Goal: Transaction & Acquisition: Purchase product/service

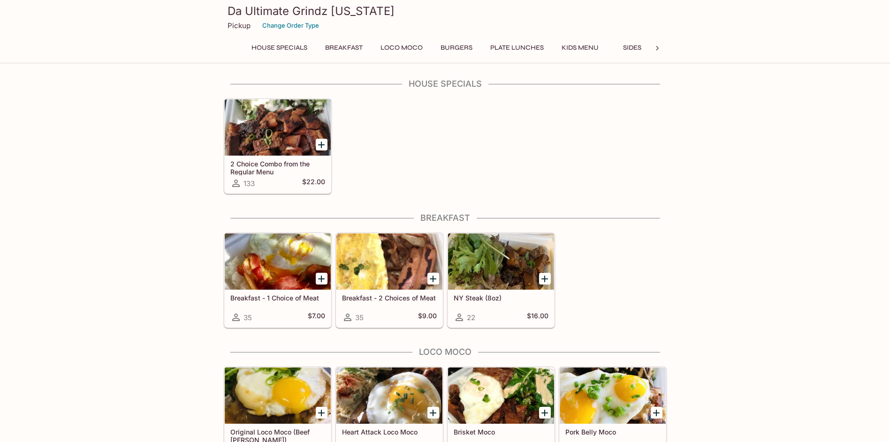
click at [521, 45] on button "Plate Lunches" at bounding box center [517, 47] width 64 height 13
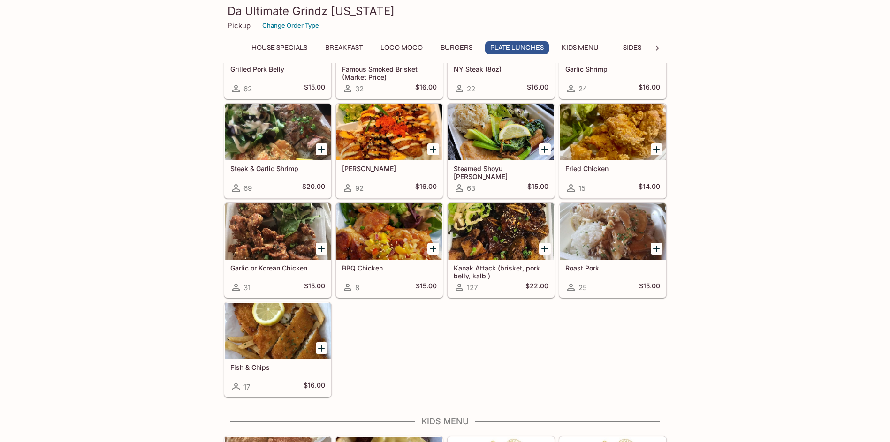
scroll to position [647, 0]
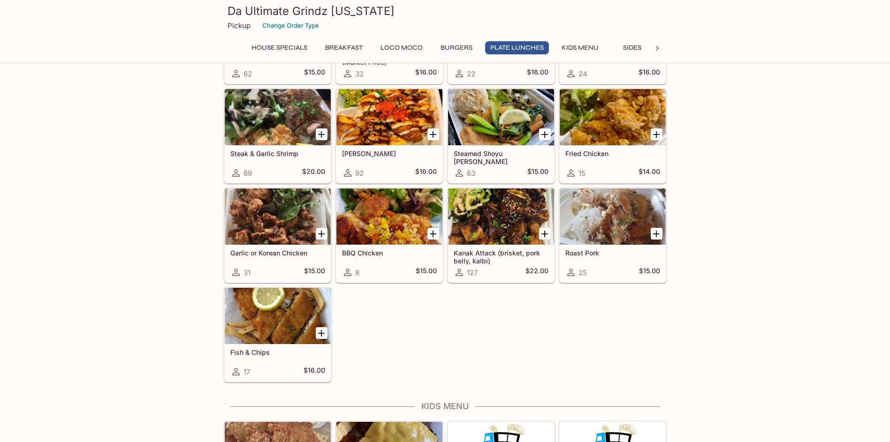
click at [492, 253] on h5 "Kanak Attack (brisket, pork belly, kalbi)" at bounding box center [501, 256] width 95 height 15
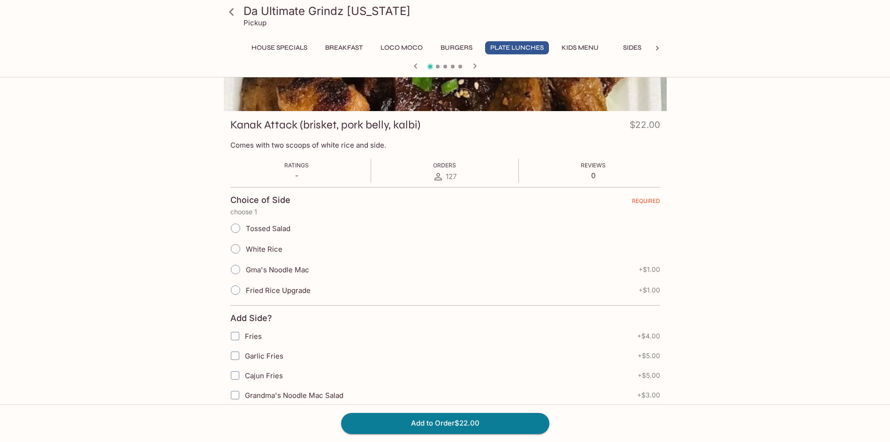
scroll to position [95, 0]
click at [235, 267] on input "Gma's Noodle Mac" at bounding box center [236, 269] width 20 height 20
radio input "true"
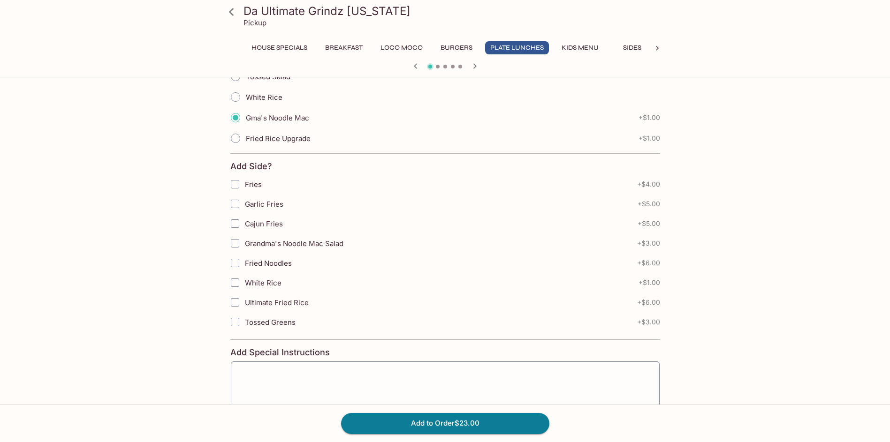
scroll to position [0, 0]
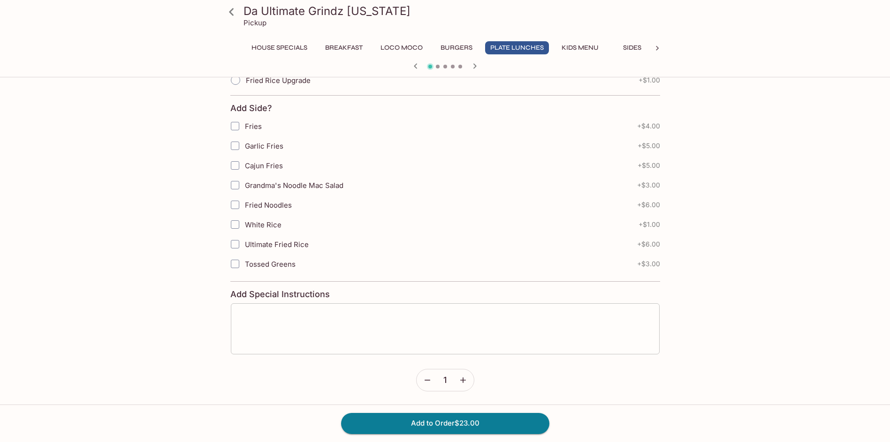
scroll to position [305, 0]
click at [403, 425] on button "Add to Order $23.00" at bounding box center [445, 423] width 208 height 21
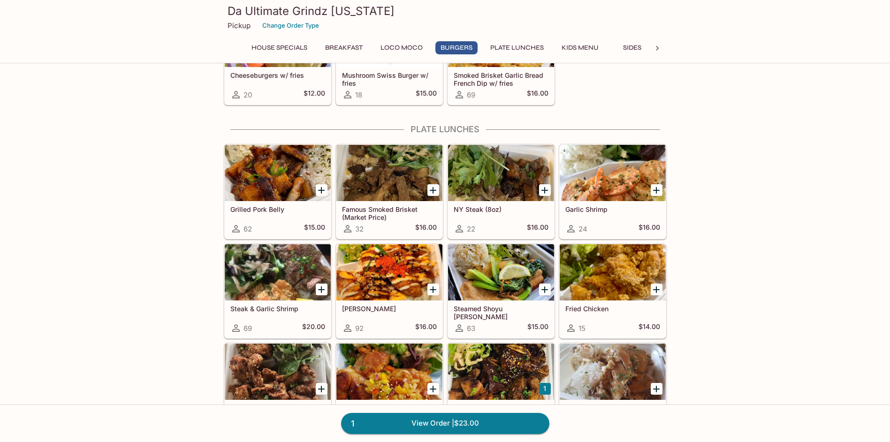
scroll to position [488, 0]
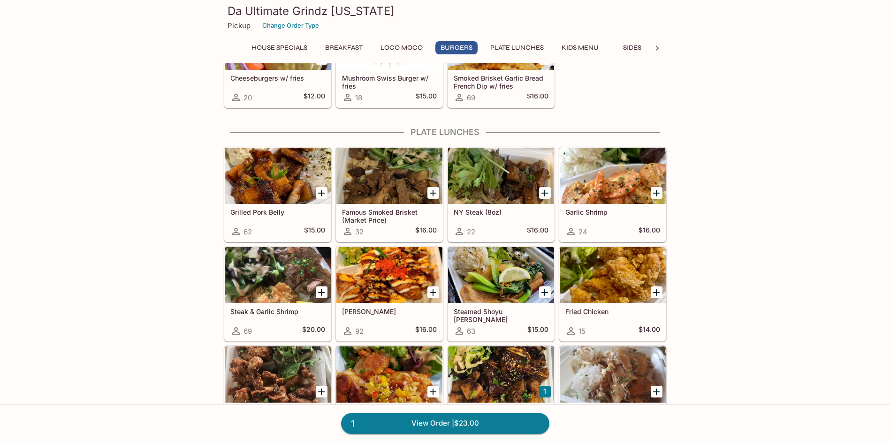
click at [655, 190] on icon "Add Garlic Shrimp" at bounding box center [656, 193] width 11 height 11
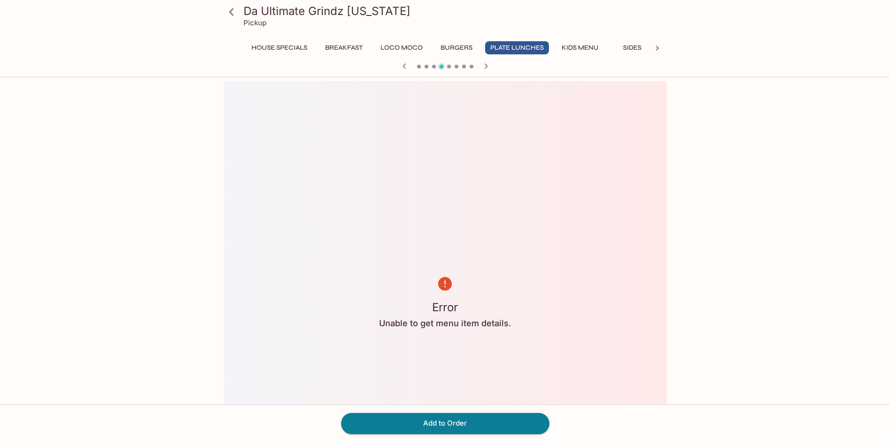
click at [498, 52] on button "Plate Lunches" at bounding box center [517, 47] width 64 height 13
click at [461, 47] on button "Burgers" at bounding box center [456, 47] width 42 height 13
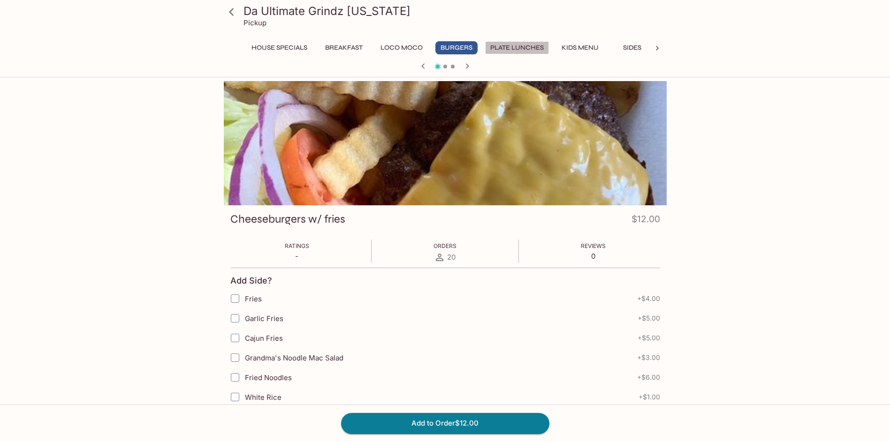
click at [516, 48] on button "Plate Lunches" at bounding box center [517, 47] width 64 height 13
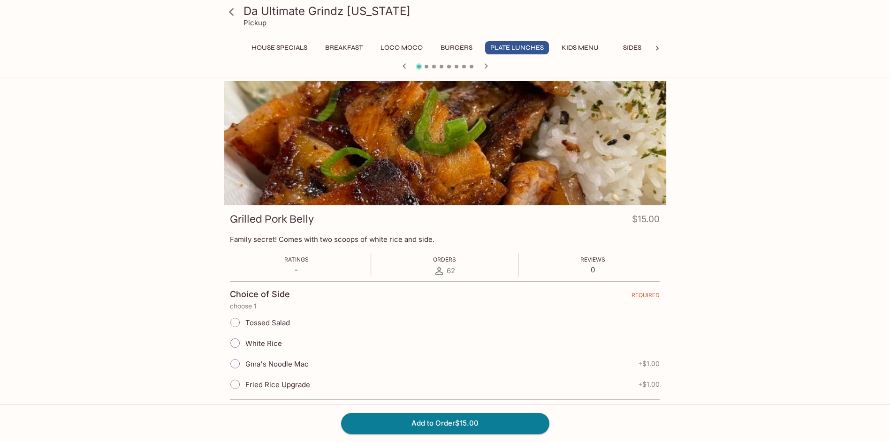
click at [307, 163] on div at bounding box center [444, 143] width 443 height 124
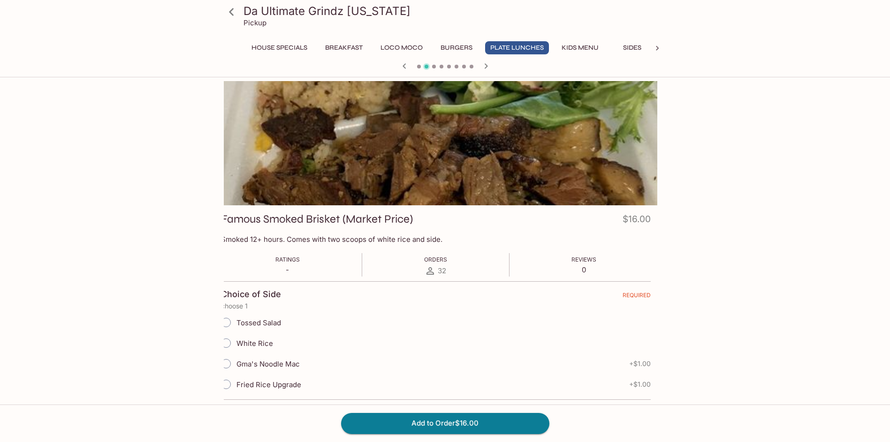
click at [323, 178] on div at bounding box center [435, 143] width 443 height 124
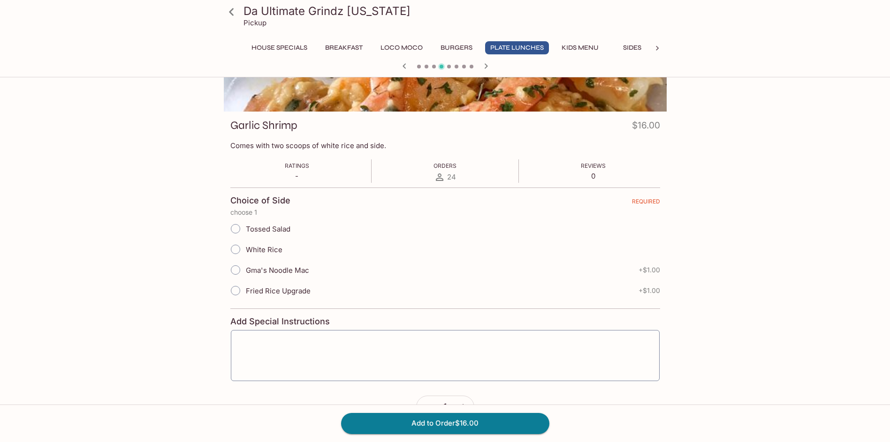
click at [234, 249] on input "White Rice" at bounding box center [236, 250] width 20 height 20
radio input "true"
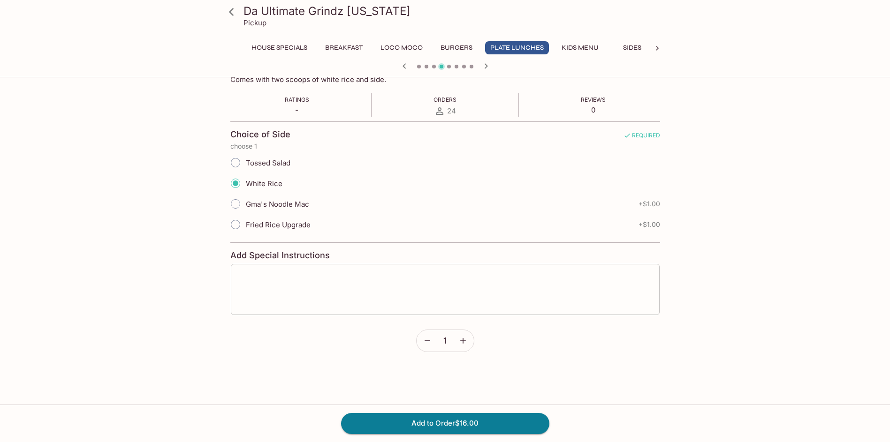
scroll to position [163, 0]
click at [439, 419] on button "Add to Order $16.00" at bounding box center [445, 423] width 208 height 21
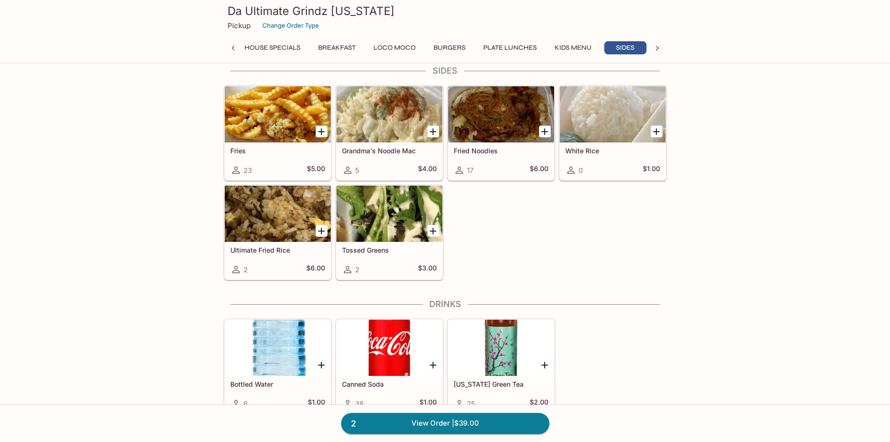
scroll to position [1100, 0]
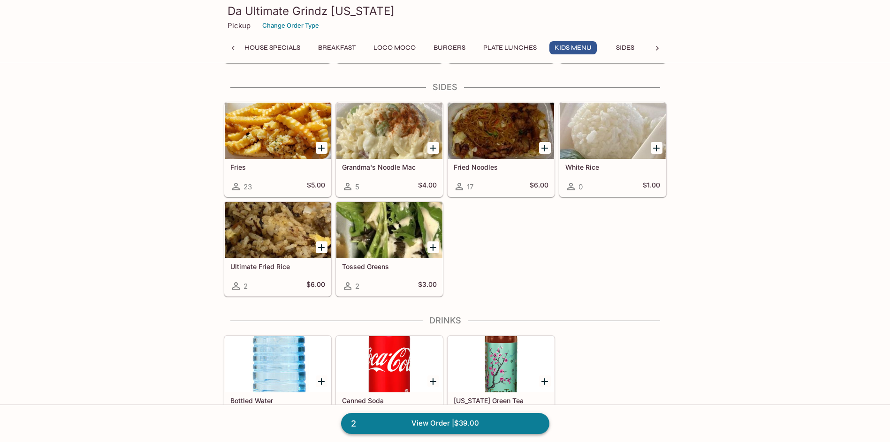
click at [495, 427] on link "2 View Order | $39.00" at bounding box center [445, 423] width 208 height 21
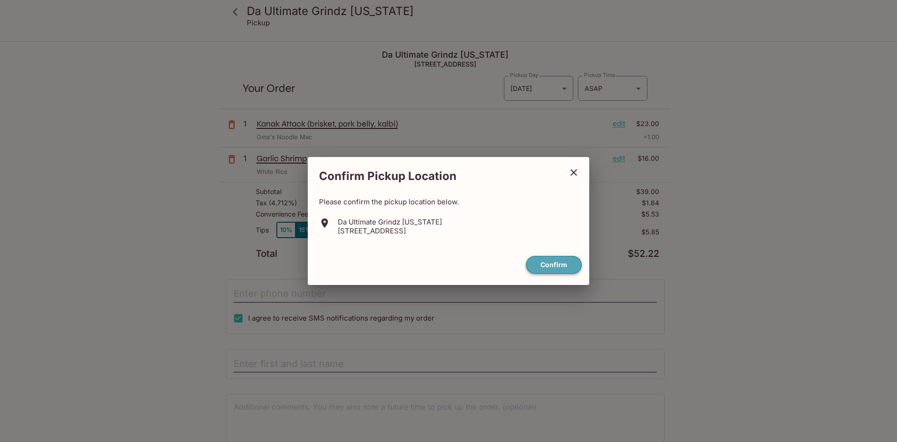
click at [561, 258] on button "Confirm" at bounding box center [554, 265] width 56 height 18
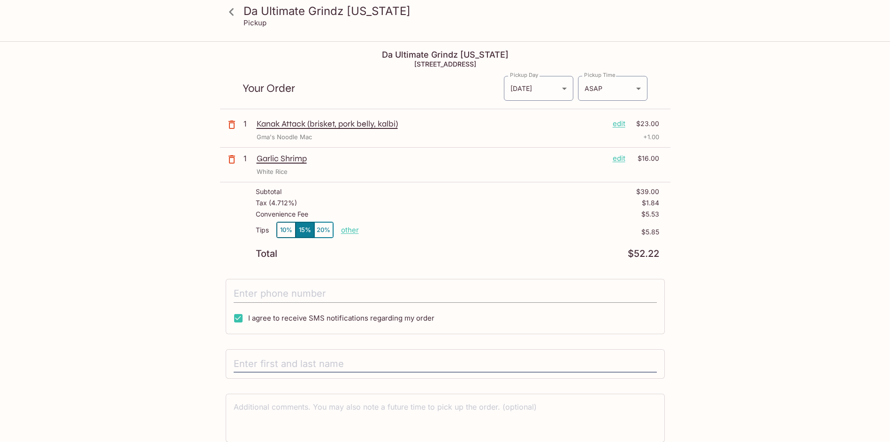
click at [340, 293] on input "tel" at bounding box center [445, 294] width 423 height 18
type input "[PHONE_NUMBER]"
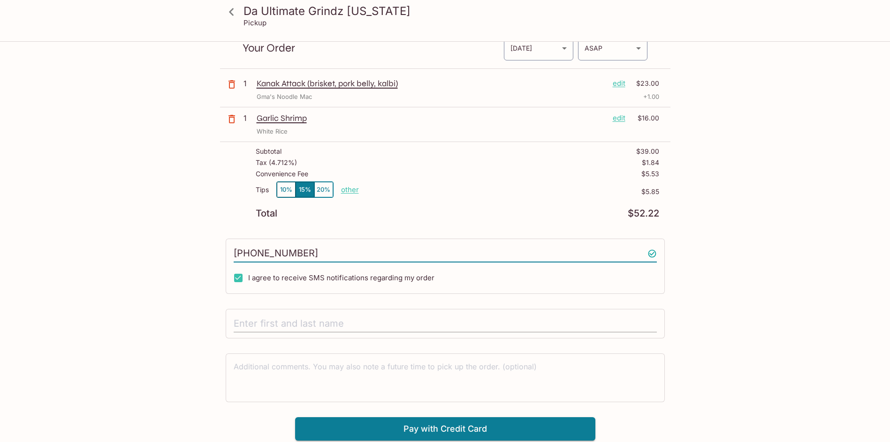
scroll to position [42, 0]
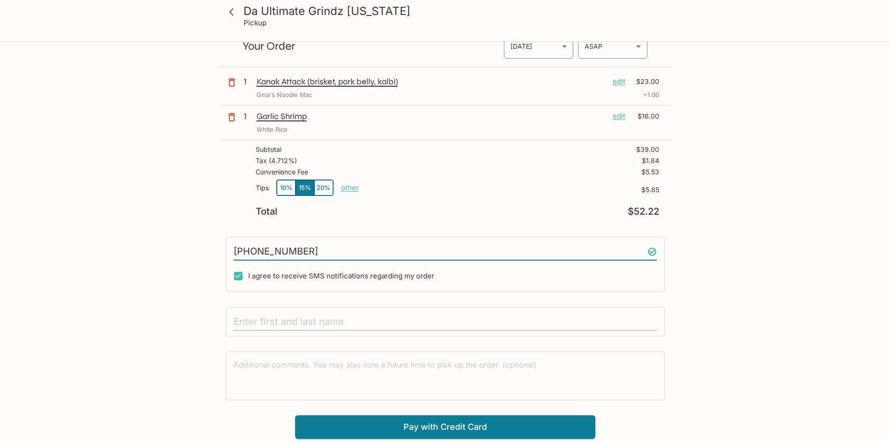
click at [292, 321] on input "text" at bounding box center [445, 322] width 423 height 18
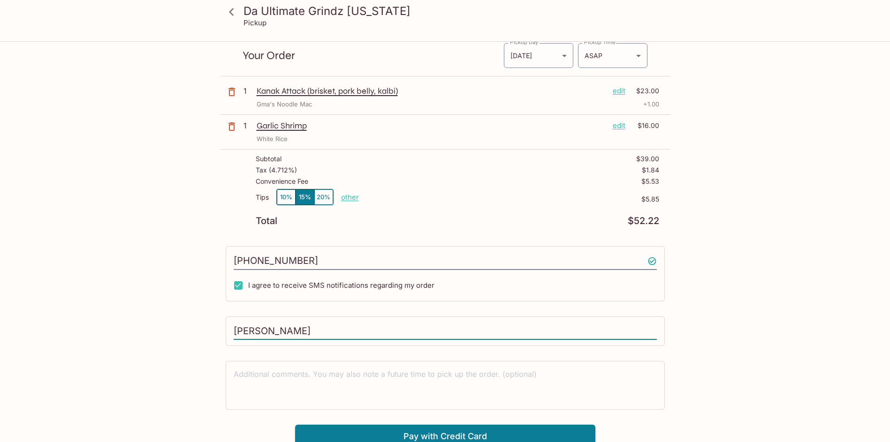
scroll to position [0, 0]
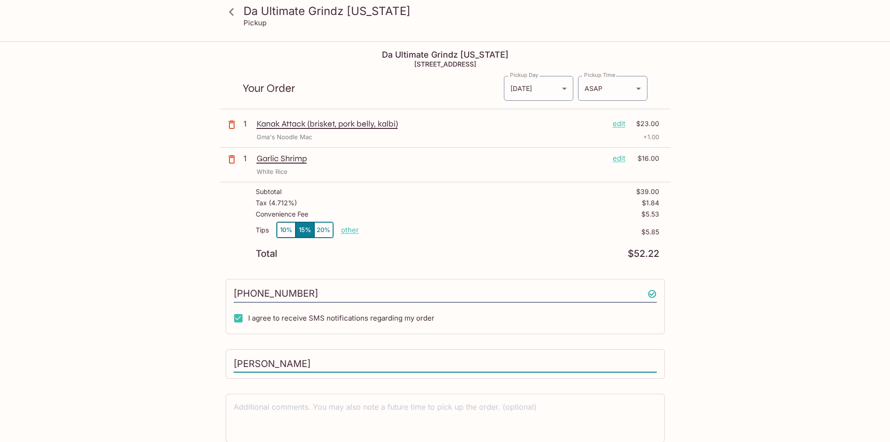
type input "[PERSON_NAME]"
click at [282, 231] on button "10%" at bounding box center [286, 229] width 19 height 15
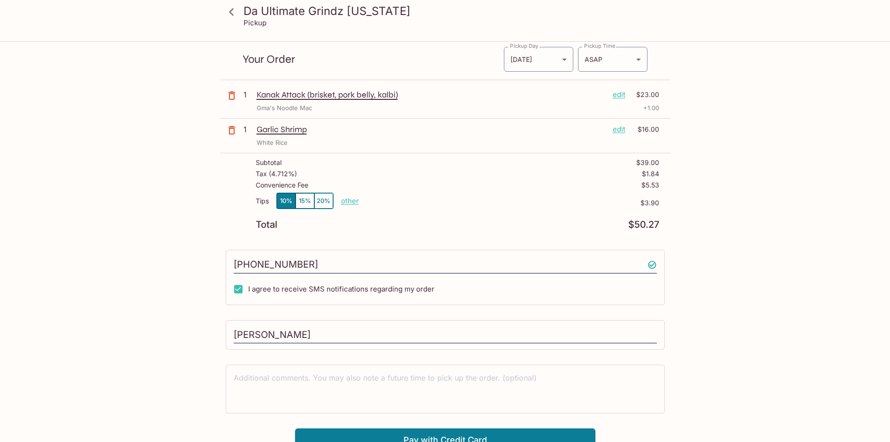
scroll to position [42, 0]
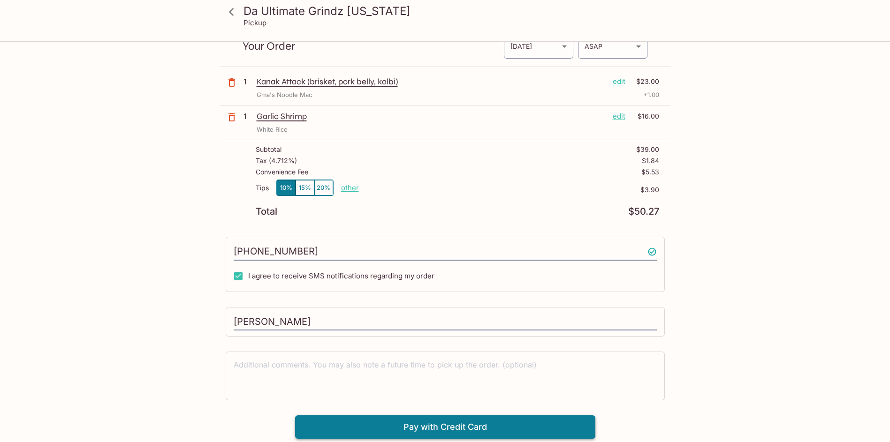
click at [458, 426] on button "Pay with Credit Card" at bounding box center [445, 427] width 300 height 23
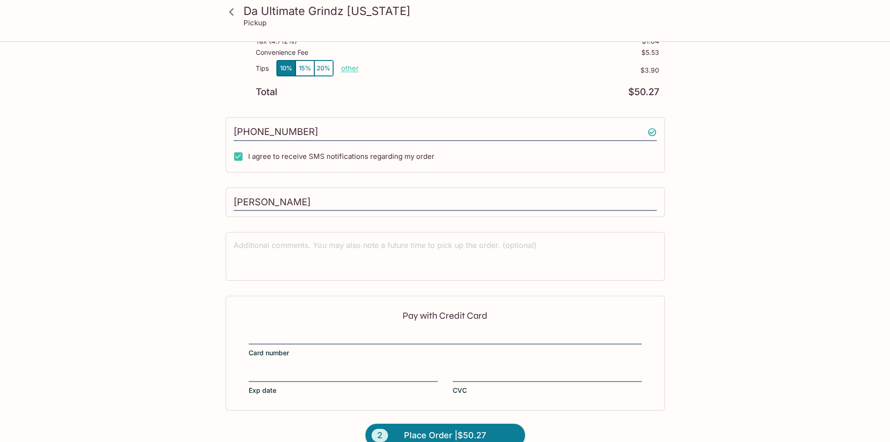
scroll to position [180, 0]
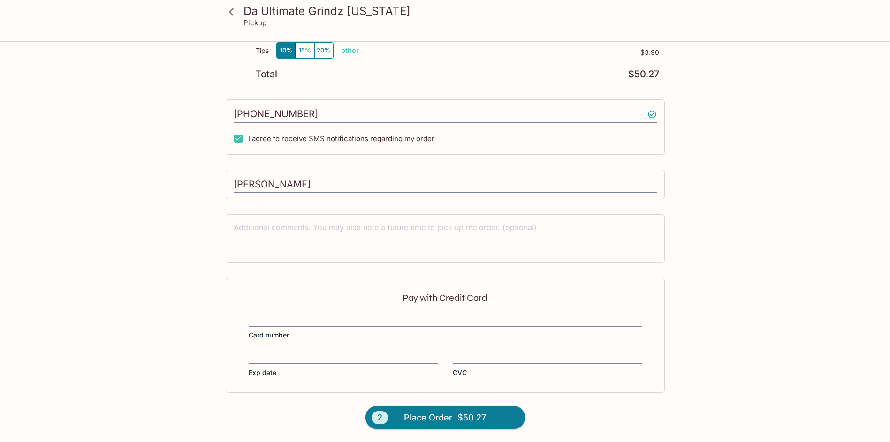
click at [320, 325] on div at bounding box center [445, 320] width 393 height 13
click at [320, 315] on input "Card number" at bounding box center [445, 314] width 393 height 0
click at [451, 413] on span "Place Order | $50.27" at bounding box center [445, 418] width 82 height 15
